Goal: Navigation & Orientation: Find specific page/section

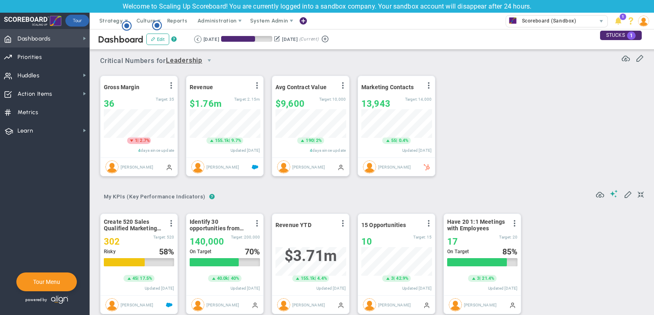
click at [63, 36] on span "Dashboards Dashboards" at bounding box center [44, 38] width 89 height 18
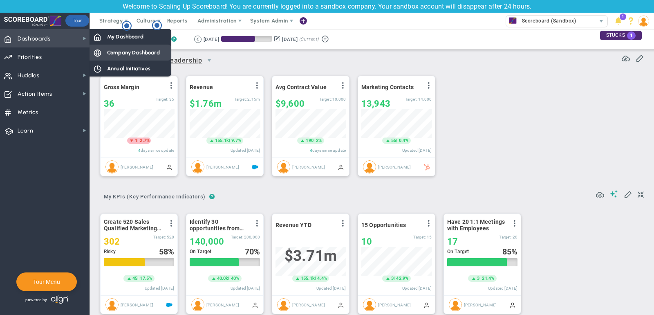
click at [104, 53] on div "Company Dashboard" at bounding box center [130, 53] width 82 height 16
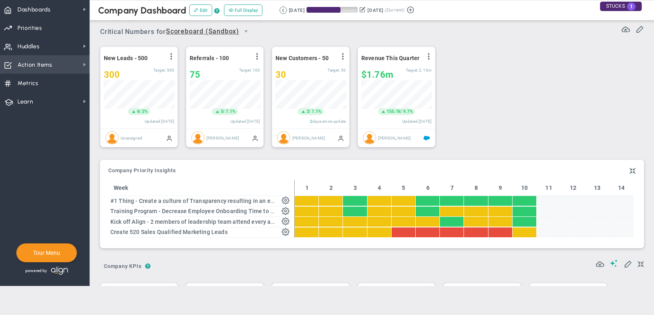
scroll to position [29, 70]
click at [30, 65] on span "Action Items" at bounding box center [35, 64] width 35 height 17
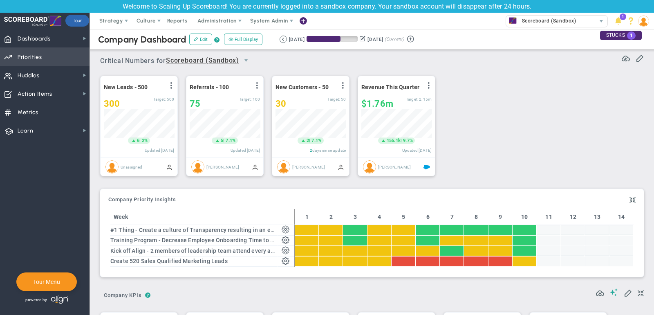
click at [38, 55] on span "Priorities" at bounding box center [30, 57] width 25 height 17
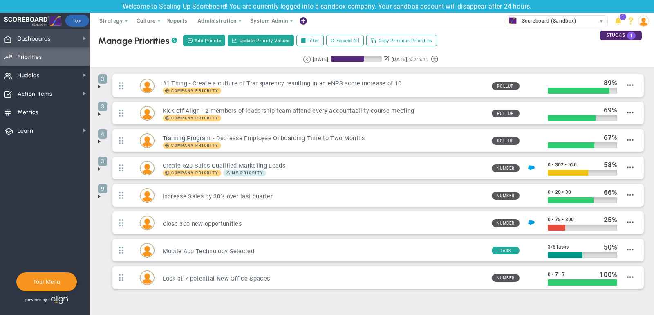
click at [36, 43] on span "Dashboards" at bounding box center [34, 38] width 33 height 17
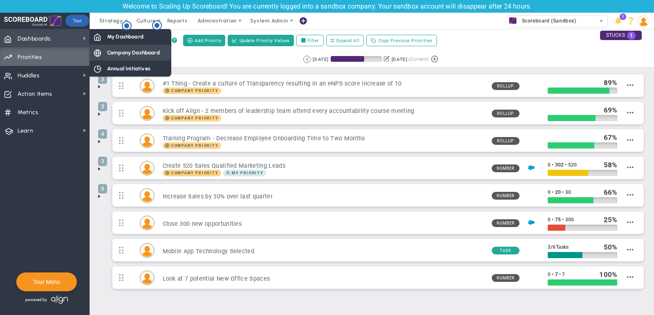
click at [110, 51] on span "Company Dashboard" at bounding box center [133, 53] width 53 height 8
